Goal: Task Accomplishment & Management: Manage account settings

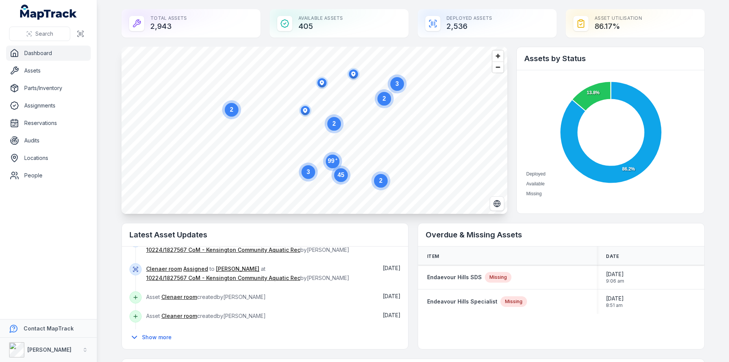
scroll to position [164, 0]
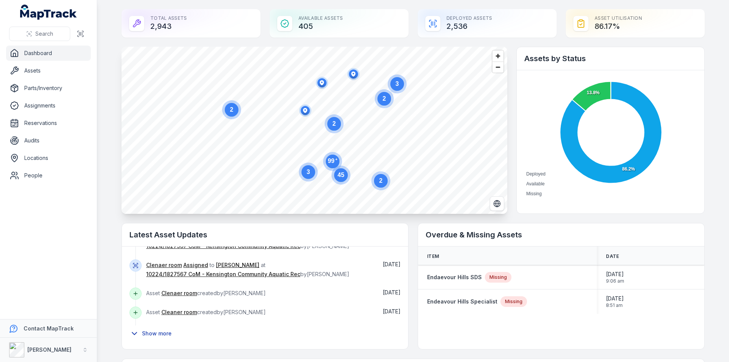
click at [160, 334] on button "Show more" at bounding box center [153, 334] width 47 height 16
click at [143, 330] on button "Show more" at bounding box center [153, 334] width 47 height 16
click at [142, 333] on button "Show more" at bounding box center [153, 334] width 47 height 16
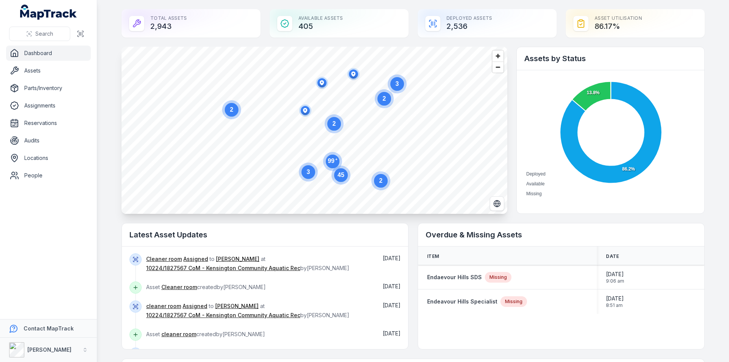
scroll to position [0, 0]
click at [50, 75] on link "Assets" at bounding box center [48, 70] width 85 height 15
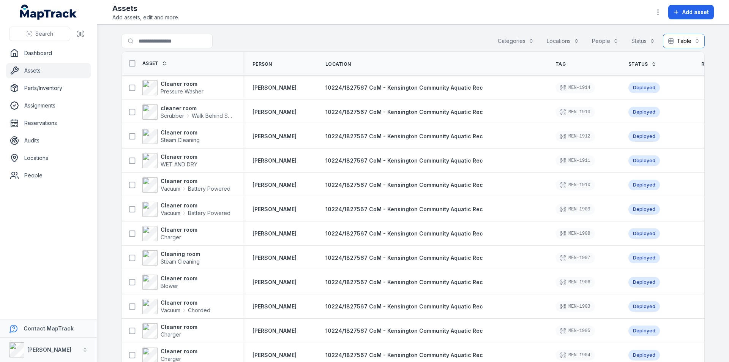
click at [686, 42] on button "Table *****" at bounding box center [684, 41] width 42 height 14
click at [690, 41] on button "Table *****" at bounding box center [684, 41] width 42 height 14
click at [619, 59] on th "Status" at bounding box center [655, 64] width 73 height 24
click at [629, 63] on link "Status" at bounding box center [643, 64] width 28 height 6
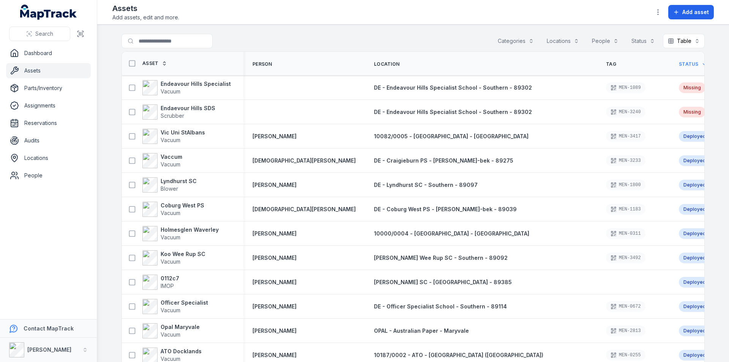
click at [40, 71] on link "Assets" at bounding box center [48, 70] width 85 height 15
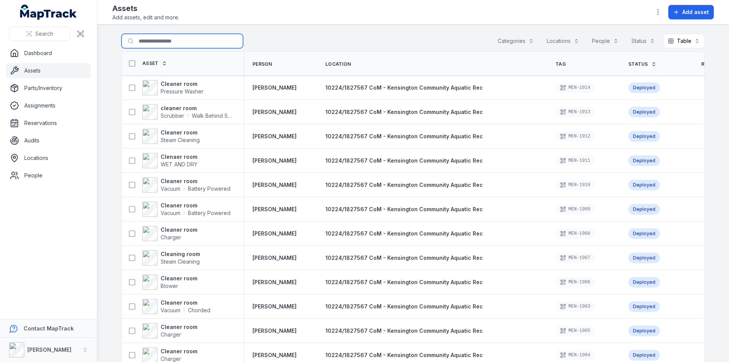
click at [185, 43] on input "Search for assets" at bounding box center [183, 41] width 122 height 14
click at [43, 158] on link "Locations" at bounding box center [48, 157] width 85 height 15
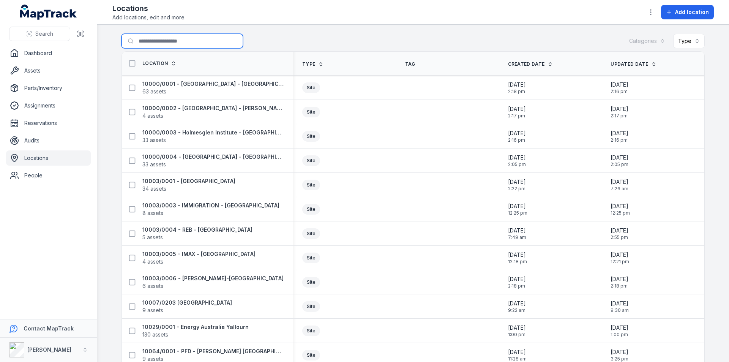
click at [154, 41] on input "Search for locations" at bounding box center [183, 41] width 122 height 14
click at [153, 42] on input "Search for locations" at bounding box center [183, 41] width 122 height 14
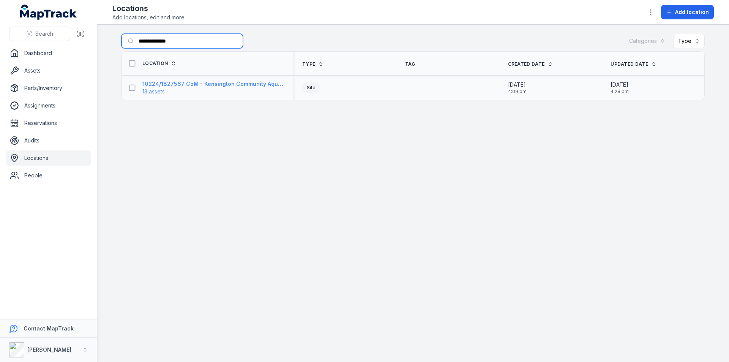
type input "**********"
click at [213, 82] on strong "10224/1827567 CoM - Kensington Community Aquatic Rec" at bounding box center [213, 84] width 142 height 8
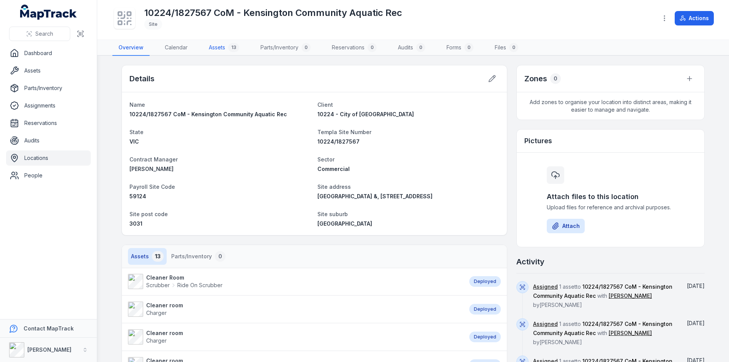
click at [214, 47] on link "Assets 13" at bounding box center [224, 48] width 43 height 16
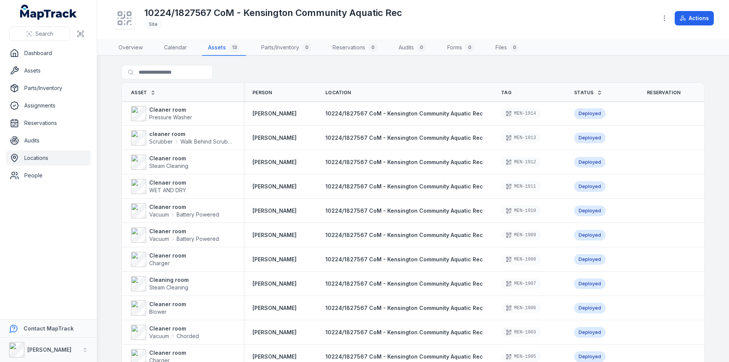
click at [636, 70] on div "Search for assets" at bounding box center [413, 73] width 583 height 17
drag, startPoint x: 677, startPoint y: 93, endPoint x: 668, endPoint y: 65, distance: 28.7
click at [668, 65] on div "Search for assets" at bounding box center [413, 73] width 583 height 17
drag, startPoint x: 607, startPoint y: 92, endPoint x: 616, endPoint y: 76, distance: 18.5
click at [616, 76] on div "Search for assets" at bounding box center [413, 73] width 583 height 17
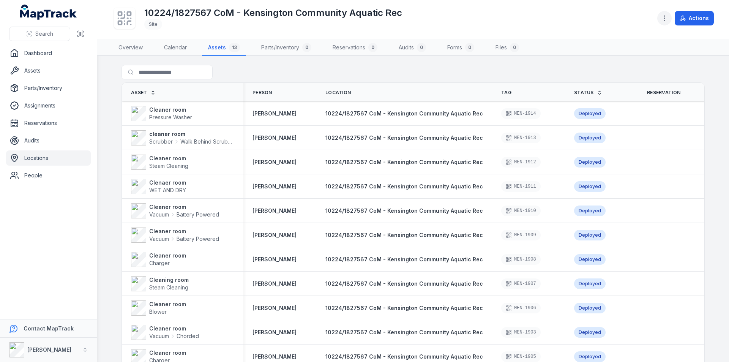
click at [662, 16] on icon "button" at bounding box center [665, 18] width 8 height 8
click at [544, 24] on div "10224/1827567 CoM - Kensington Community Aquatic Rec Site Actions" at bounding box center [413, 19] width 602 height 33
click at [661, 20] on button "button" at bounding box center [664, 18] width 14 height 14
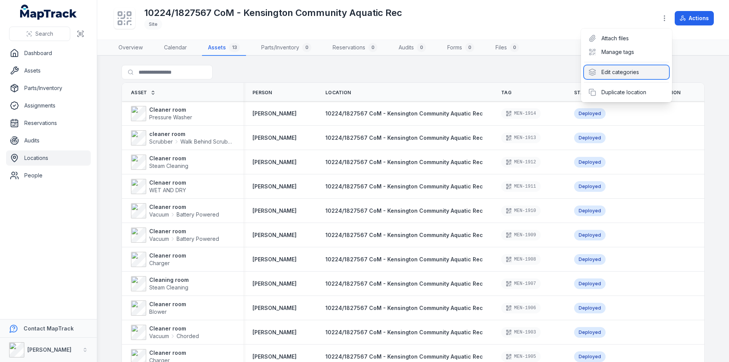
click at [618, 71] on div "Edit categories" at bounding box center [626, 72] width 85 height 14
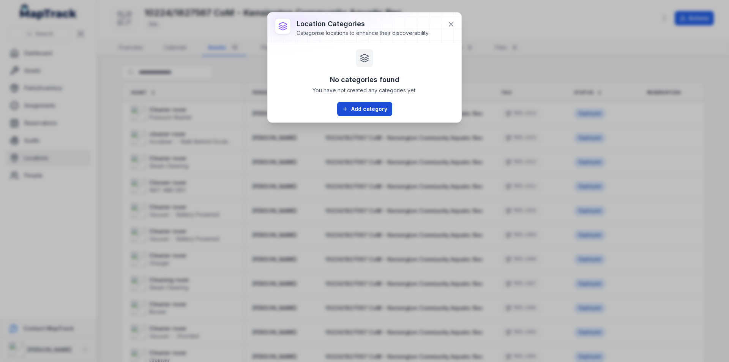
click at [365, 105] on button "Add category" at bounding box center [364, 109] width 55 height 14
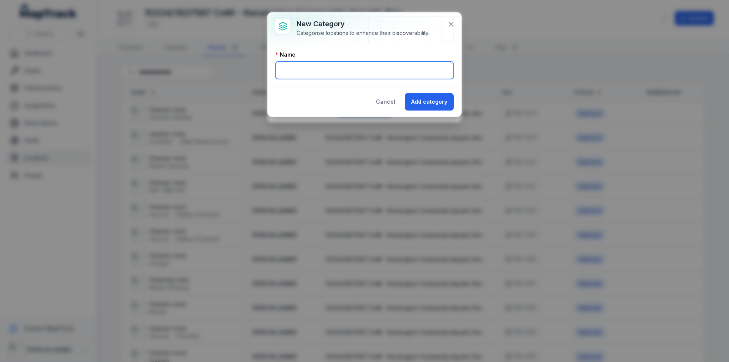
click at [346, 72] on input "text" at bounding box center [364, 70] width 179 height 17
click at [392, 102] on button "Cancel" at bounding box center [386, 101] width 32 height 17
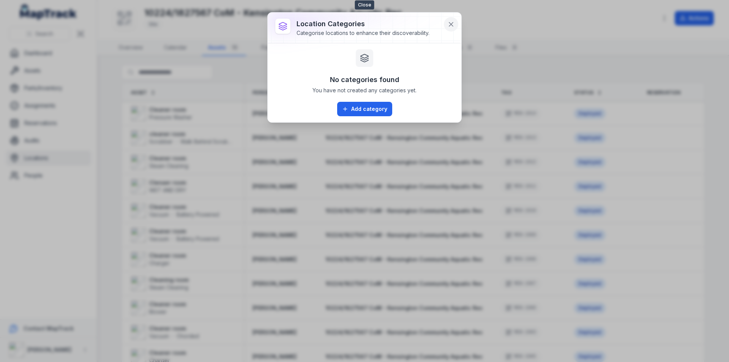
click at [452, 20] on button at bounding box center [451, 24] width 14 height 14
